Goal: Transaction & Acquisition: Purchase product/service

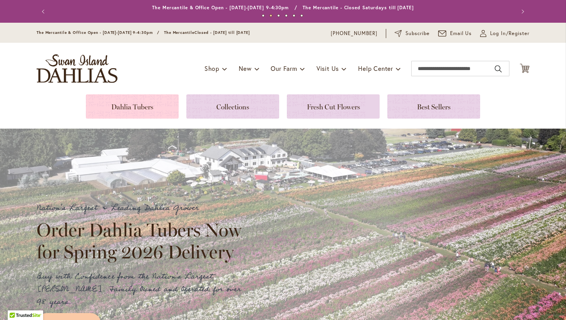
click at [136, 110] on link at bounding box center [132, 106] width 93 height 24
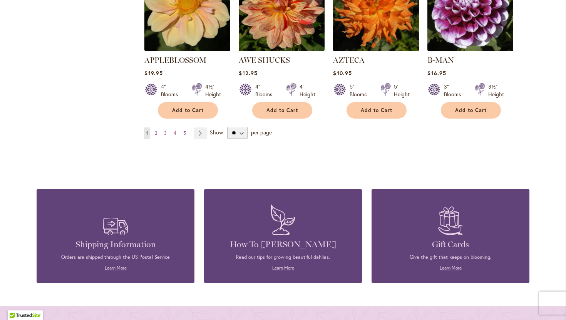
scroll to position [726, 0]
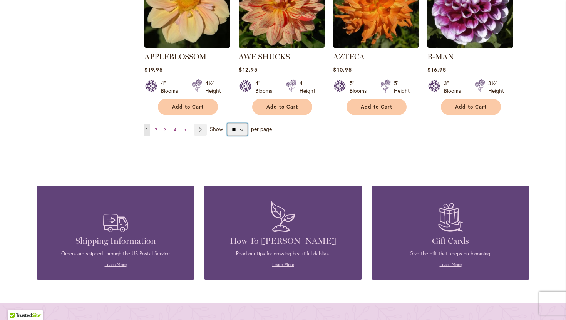
click at [246, 136] on select "** ** ** **" at bounding box center [237, 129] width 20 height 12
select select "**"
click at [233, 136] on select "** ** ** **" at bounding box center [237, 129] width 20 height 12
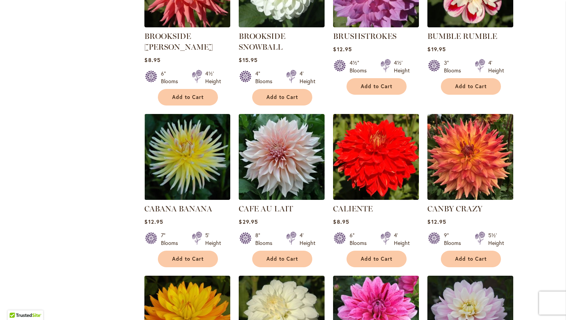
scroll to position [2377, 0]
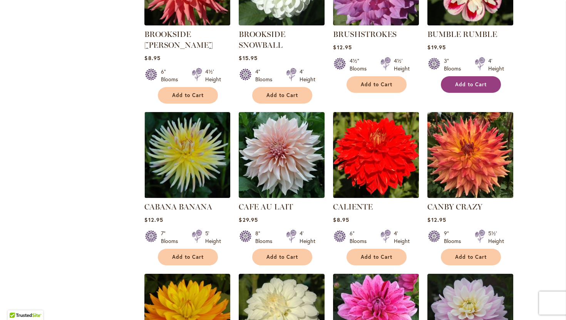
click at [474, 88] on span "Add to Cart" at bounding box center [471, 84] width 32 height 7
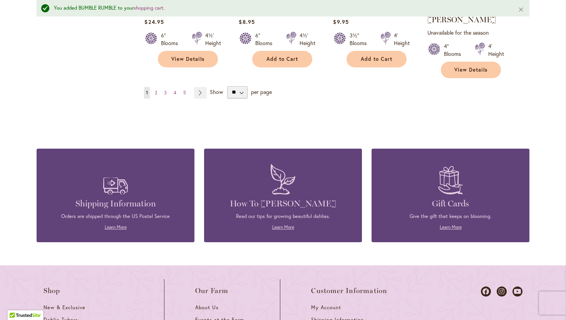
scroll to position [2759, 0]
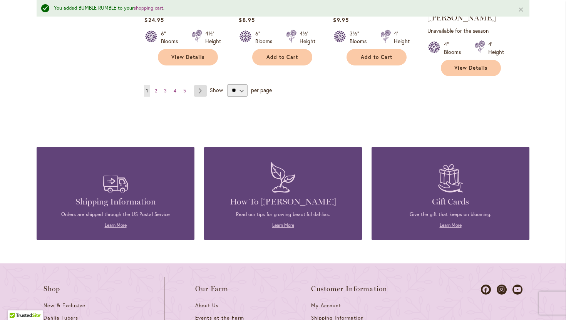
click at [200, 97] on link "Page Next" at bounding box center [200, 91] width 13 height 12
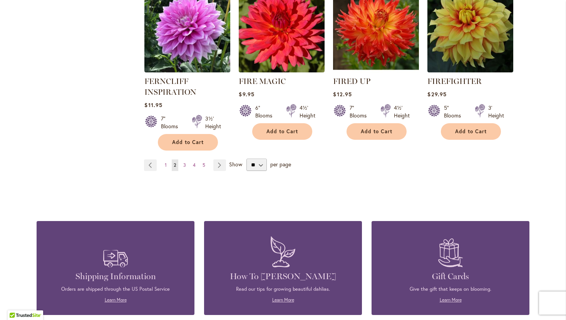
scroll to position [2734, 0]
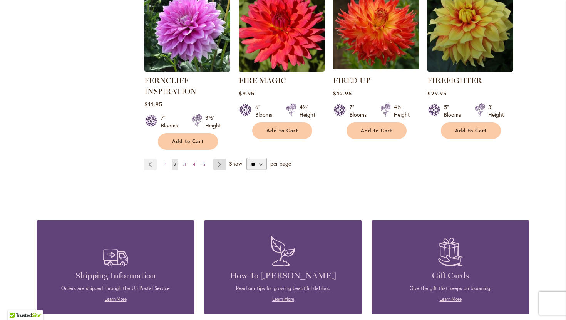
click at [221, 170] on link "Page Next" at bounding box center [219, 165] width 13 height 12
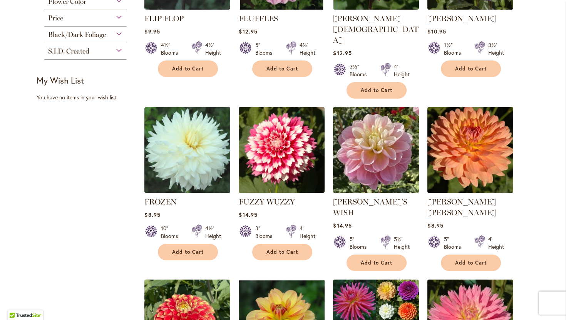
scroll to position [433, 0]
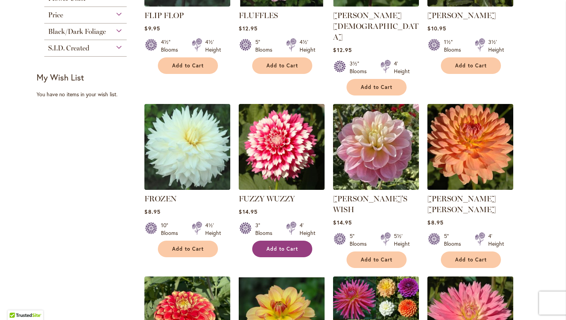
click at [285, 252] on span "Add to Cart" at bounding box center [283, 249] width 32 height 7
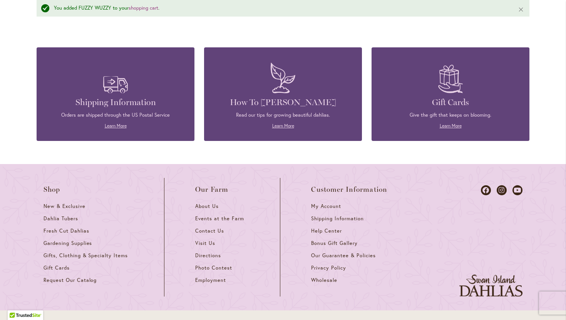
scroll to position [2920, 0]
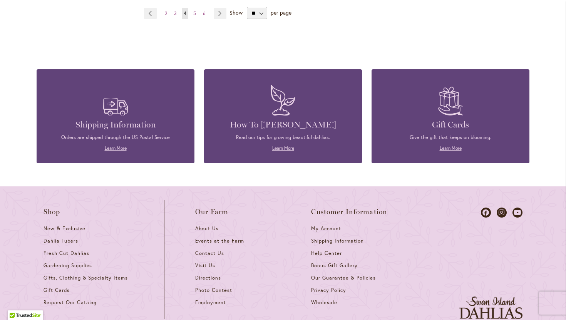
scroll to position [2856, 0]
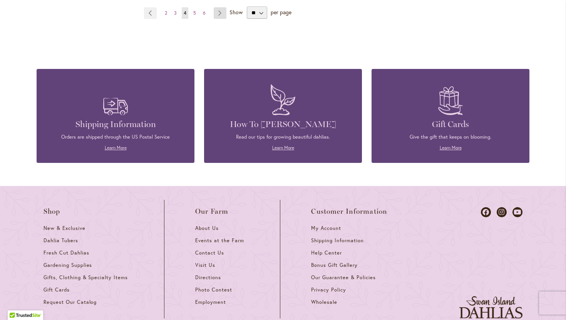
click at [224, 19] on link "Page Next" at bounding box center [220, 13] width 13 height 12
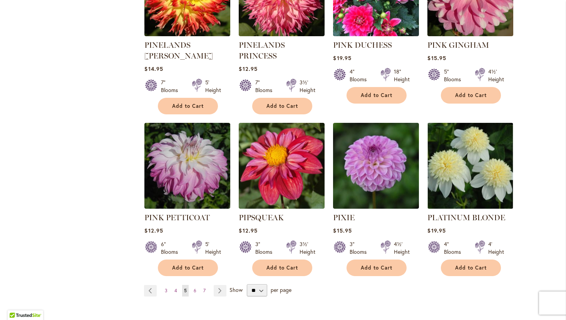
scroll to position [2566, 0]
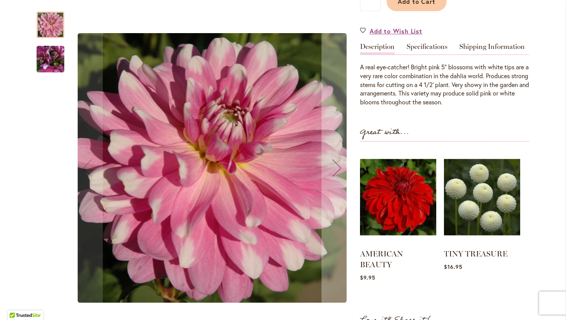
scroll to position [169, 0]
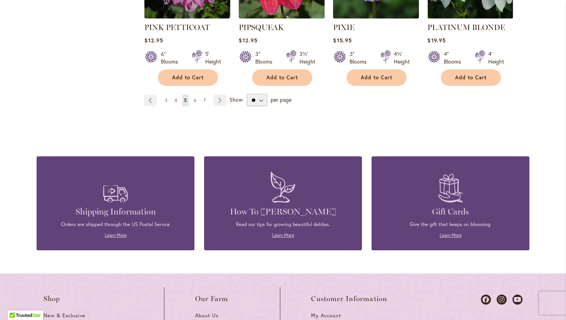
scroll to position [2764, 0]
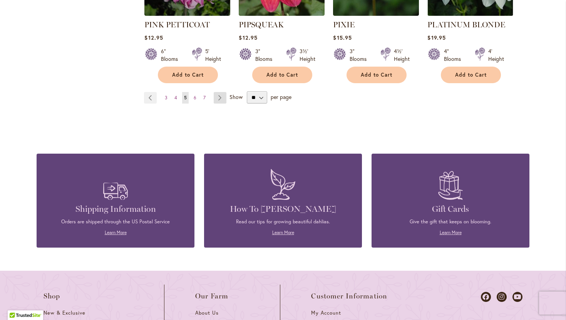
click at [226, 104] on link "Page Next" at bounding box center [220, 98] width 13 height 12
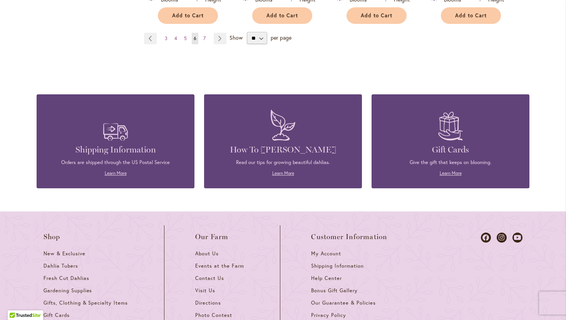
scroll to position [2801, 0]
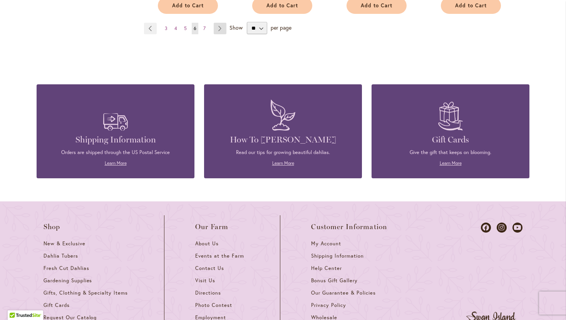
click at [222, 34] on link "Page Next" at bounding box center [220, 29] width 13 height 12
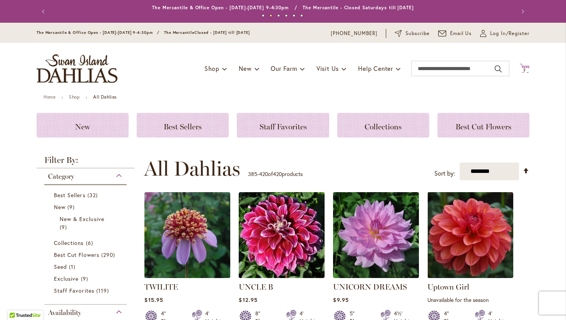
click at [521, 71] on span "2 2 items" at bounding box center [525, 70] width 8 height 4
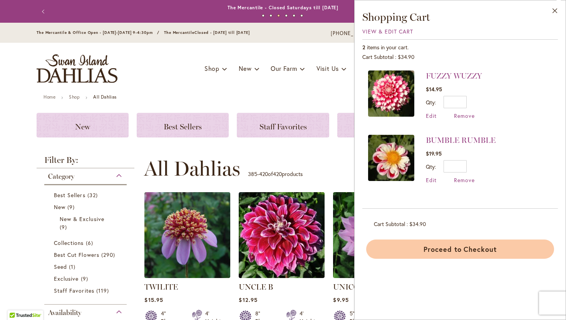
click at [436, 259] on button "Proceed to Checkout" at bounding box center [460, 249] width 188 height 19
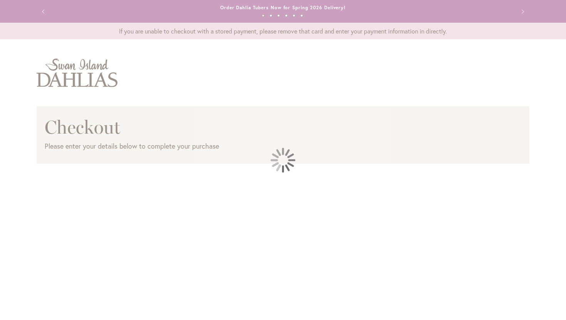
select select "**"
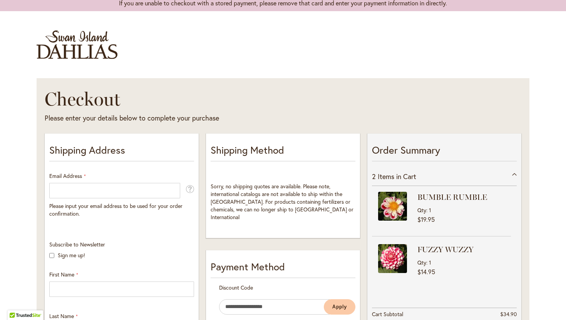
scroll to position [29, 0]
